Goal: Information Seeking & Learning: Learn about a topic

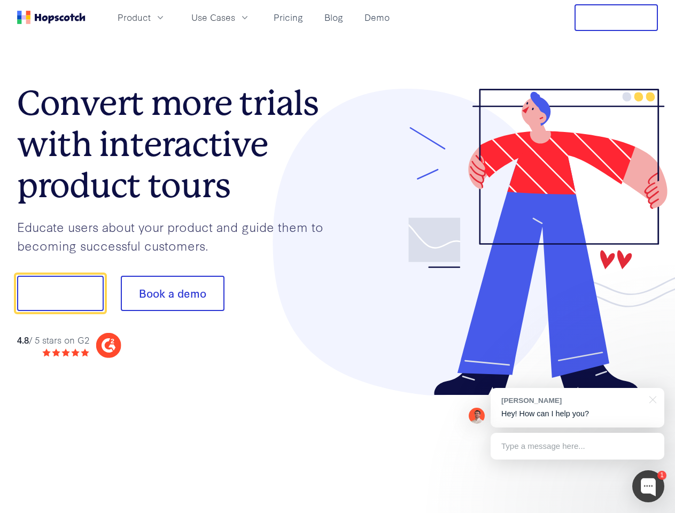
click at [338, 257] on div at bounding box center [498, 242] width 321 height 307
click at [151, 17] on span "Product" at bounding box center [134, 17] width 33 height 13
click at [235, 17] on span "Use Cases" at bounding box center [213, 17] width 44 height 13
click at [617, 18] on button "Free Trial" at bounding box center [616, 17] width 83 height 27
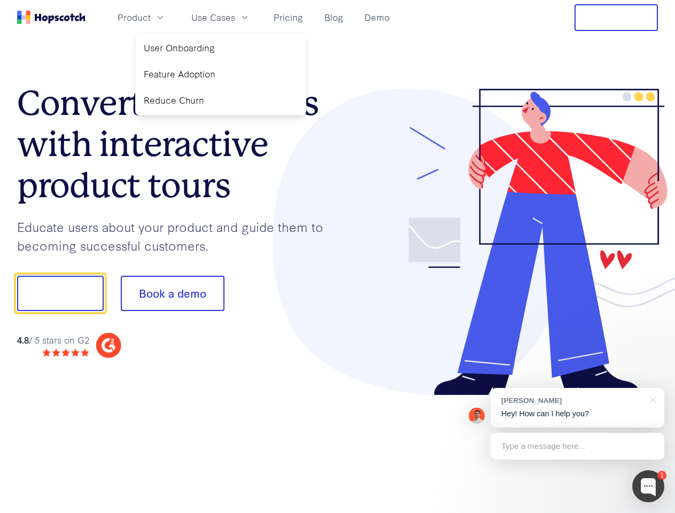
click at [60, 294] on button "Show me!" at bounding box center [60, 293] width 87 height 35
click at [172, 294] on button "Book a demo" at bounding box center [173, 293] width 104 height 35
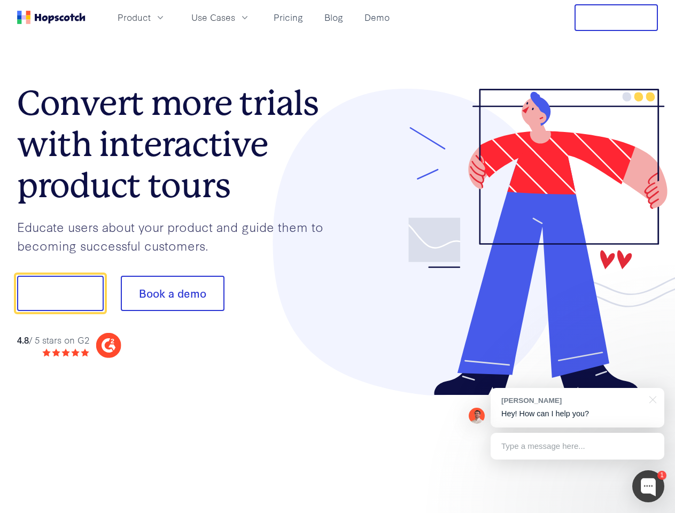
click at [649, 487] on div at bounding box center [649, 487] width 32 height 32
click at [578, 408] on div "[PERSON_NAME] Hey! How can I help you?" at bounding box center [578, 408] width 174 height 40
click at [651, 513] on div "1 [PERSON_NAME] Hey! How can I help you? Type a message here... Free live chat …" at bounding box center [337, 513] width 675 height 0
click at [578, 447] on div at bounding box center [564, 363] width 201 height 213
